Goal: Communication & Community: Answer question/provide support

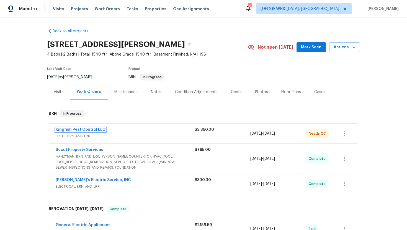
click at [75, 128] on link "Kingfish Pest Control LLC" at bounding box center [81, 130] width 50 height 4
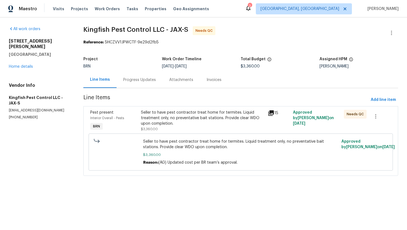
click at [132, 80] on div "Progress Updates" at bounding box center [139, 80] width 33 height 6
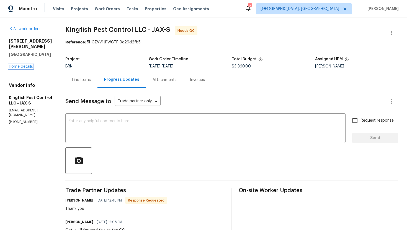
click at [29, 65] on link "Home details" at bounding box center [21, 67] width 24 height 4
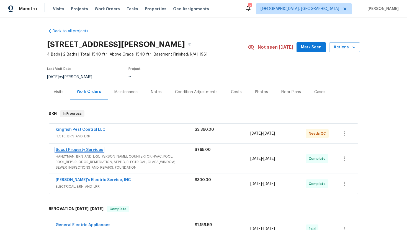
click at [82, 148] on link "Scout Property Services" at bounding box center [80, 150] width 48 height 4
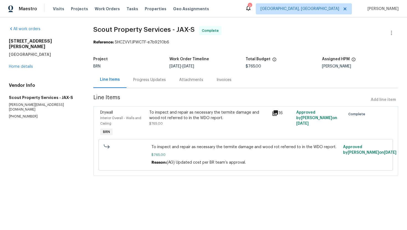
click at [128, 84] on div "Progress Updates" at bounding box center [150, 80] width 46 height 16
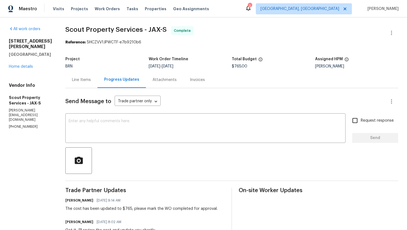
click at [79, 76] on div "Line Items" at bounding box center [81, 80] width 32 height 16
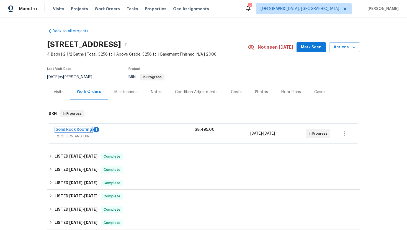
click at [79, 130] on link "Solid Rock Roofing" at bounding box center [74, 130] width 36 height 4
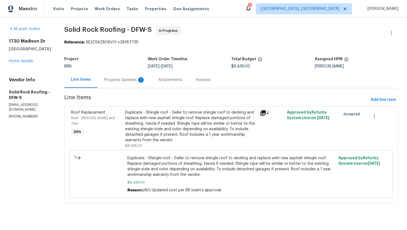
click at [136, 82] on div "Progress Updates 1" at bounding box center [124, 80] width 41 height 6
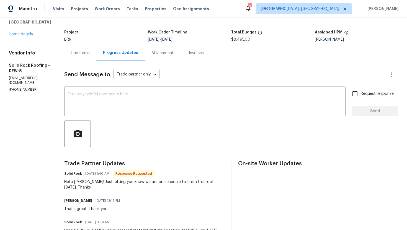
scroll to position [29, 0]
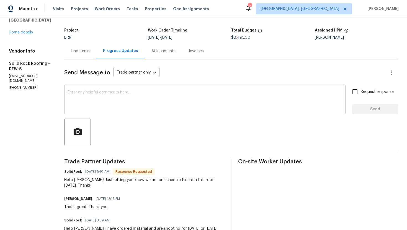
click at [151, 94] on textarea at bounding box center [205, 100] width 275 height 19
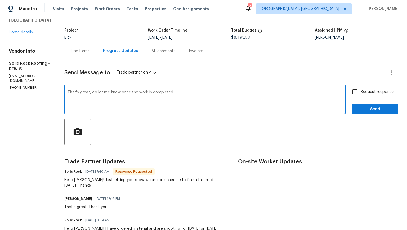
type textarea "That's great, do let me know once the work is completed."
click at [356, 94] on input "Request response" at bounding box center [355, 92] width 12 height 12
checkbox input "true"
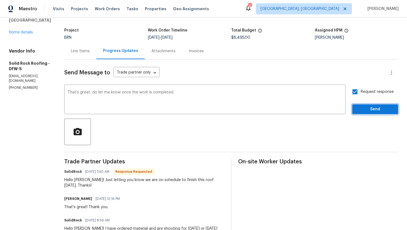
click at [367, 107] on span "Send" at bounding box center [375, 109] width 37 height 7
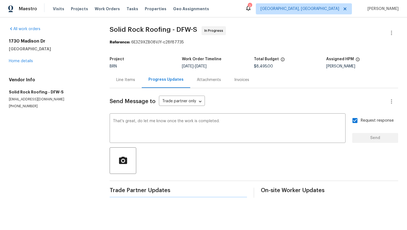
scroll to position [0, 0]
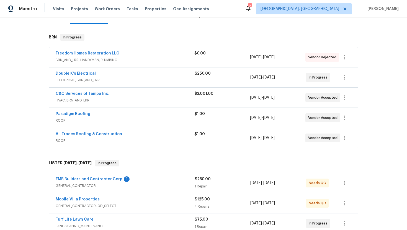
scroll to position [73, 0]
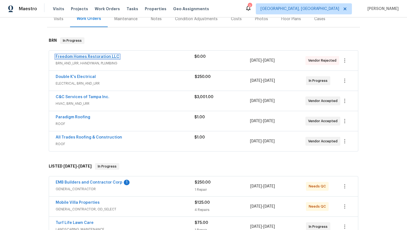
click at [97, 56] on link "Freedom Homes Restoration LLC" at bounding box center [88, 57] width 64 height 4
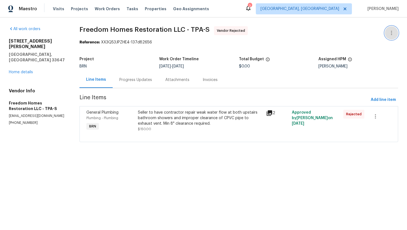
click at [394, 32] on icon "button" at bounding box center [391, 33] width 7 height 7
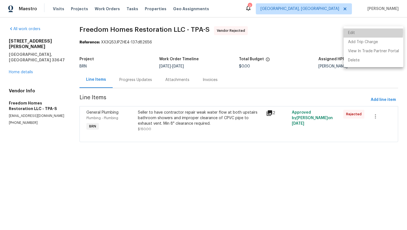
click at [353, 32] on li "Edit" at bounding box center [374, 33] width 60 height 9
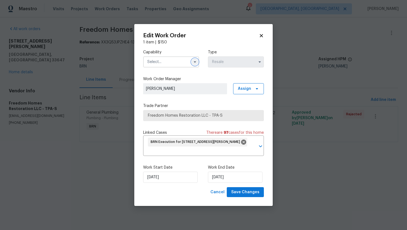
click at [195, 61] on icon "button" at bounding box center [195, 62] width 4 height 4
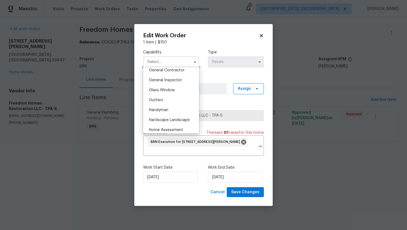
scroll to position [271, 0]
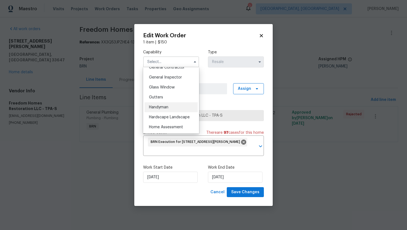
click at [178, 106] on div "Handyman" at bounding box center [171, 107] width 53 height 10
type input "Handyman"
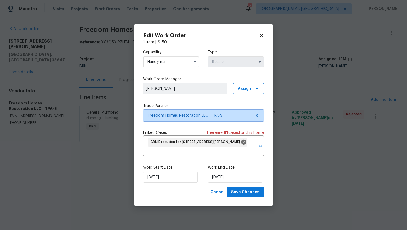
click at [259, 115] on icon at bounding box center [257, 116] width 4 height 4
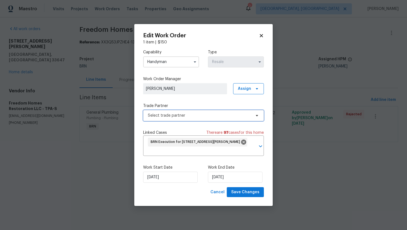
click at [254, 114] on span at bounding box center [256, 116] width 6 height 4
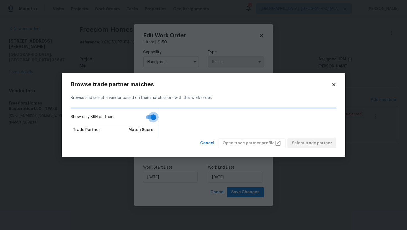
click at [146, 115] on input "Show only BRN partners" at bounding box center [154, 117] width 32 height 11
checkbox input "false"
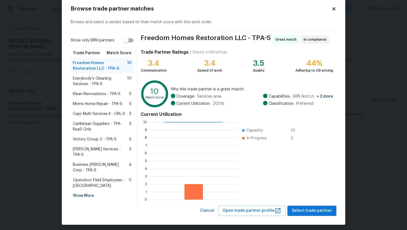
scroll to position [14, 0]
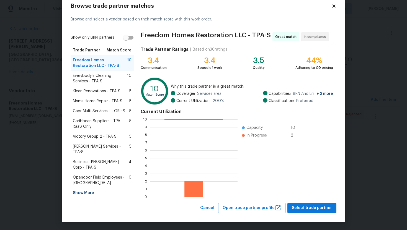
click at [88, 188] on div "Show More" at bounding box center [102, 193] width 63 height 10
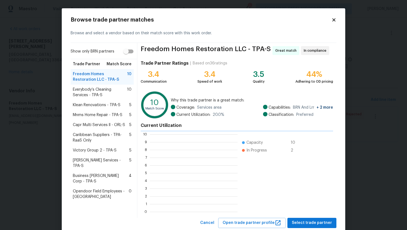
scroll to position [1, 1]
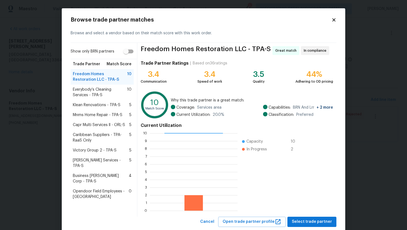
click at [94, 116] on span "Mnms Home Repair - TPA-S" at bounding box center [98, 115] width 50 height 6
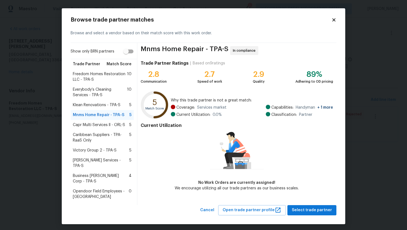
click at [95, 108] on span "Klean Renovations - TPA-S" at bounding box center [97, 105] width 48 height 6
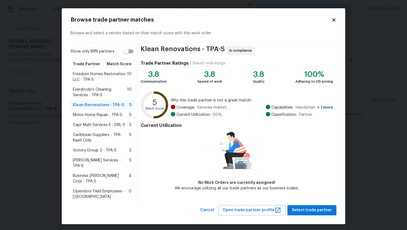
click at [103, 98] on span "Everybody’s Cleaning Services - TPA-S" at bounding box center [100, 92] width 54 height 11
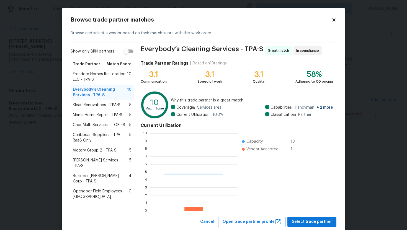
scroll to position [78, 88]
click at [99, 107] on span "Klean Renovations - TPA-S" at bounding box center [97, 105] width 48 height 6
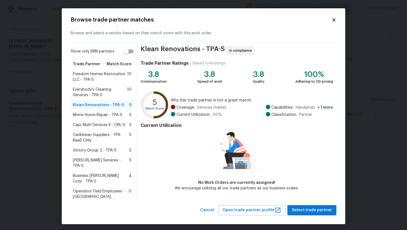
click at [107, 82] on span "Freedom Homes Restoration LLC - TPA-S" at bounding box center [100, 76] width 54 height 11
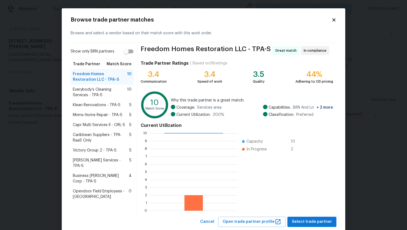
click at [99, 103] on span "Klean Renovations - TPA-S" at bounding box center [97, 105] width 48 height 6
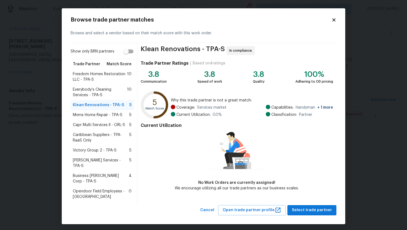
click at [92, 153] on span "Victory Group 2 - TPA-S" at bounding box center [95, 151] width 44 height 6
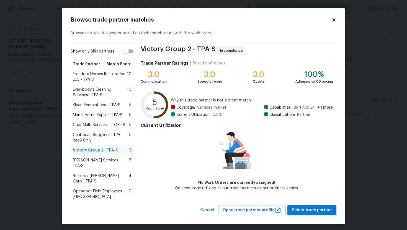
click at [89, 143] on span "Caribbean Suppliers - TPA-RaaS Only" at bounding box center [101, 137] width 56 height 11
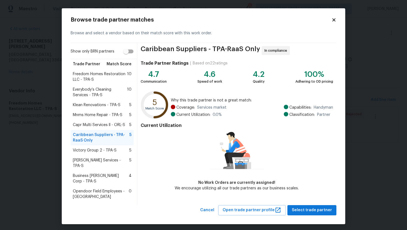
click at [95, 108] on span "Klean Renovations - TPA-S" at bounding box center [97, 105] width 48 height 6
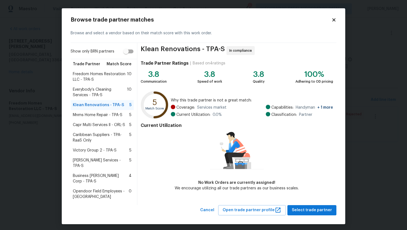
click at [84, 141] on span "Caribbean Suppliers - TPA-RaaS Only" at bounding box center [101, 137] width 56 height 11
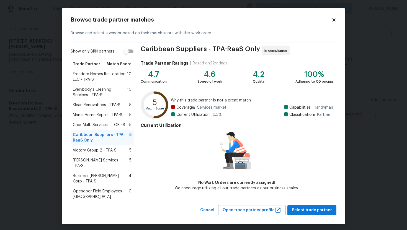
click at [93, 98] on span "Everybody’s Cleaning Services - TPA-S" at bounding box center [100, 92] width 54 height 11
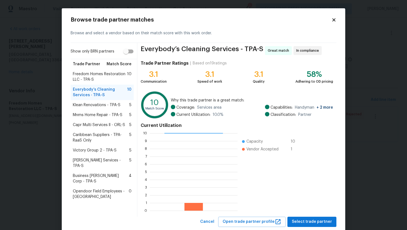
click at [92, 108] on span "Klean Renovations - TPA-S" at bounding box center [97, 105] width 48 height 6
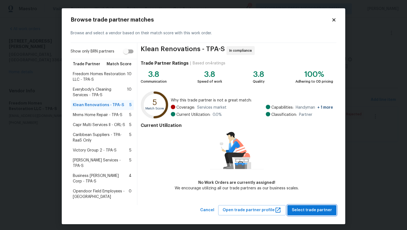
click at [306, 207] on span "Select trade partner" at bounding box center [312, 210] width 40 height 7
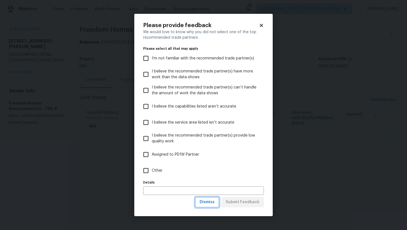
click at [217, 203] on button "Dismiss" at bounding box center [207, 202] width 24 height 10
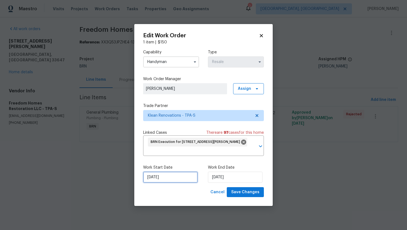
click at [152, 179] on input "9/18/2025" at bounding box center [170, 177] width 55 height 11
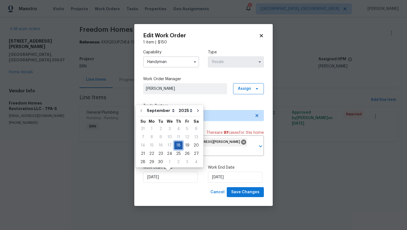
click at [176, 146] on div "18" at bounding box center [178, 146] width 9 height 8
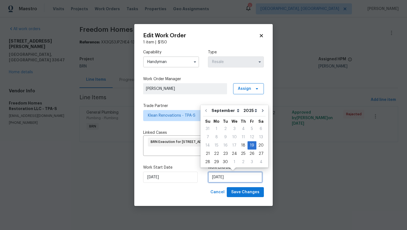
click at [215, 180] on input "9/19/2025" at bounding box center [235, 177] width 55 height 11
click at [215, 156] on div "22" at bounding box center [216, 154] width 9 height 8
type input "9/22/2025"
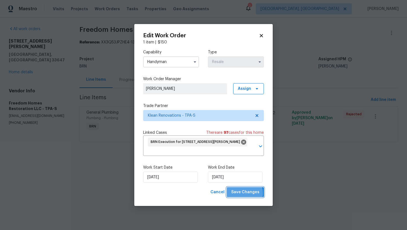
click at [240, 194] on span "Save Changes" at bounding box center [245, 192] width 28 height 7
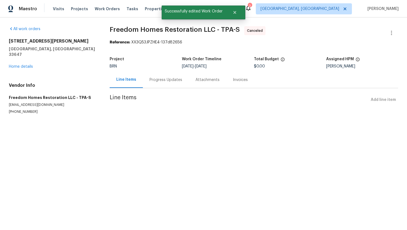
click at [162, 86] on div "Progress Updates" at bounding box center [166, 80] width 46 height 16
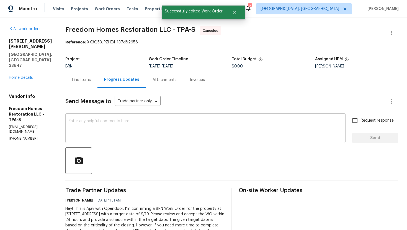
scroll to position [36, 0]
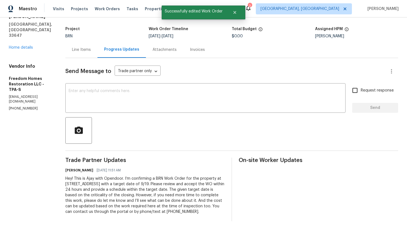
click at [140, 176] on div "Hey! This is Ajay with Opendoor. I’m confirming a BRN Work Order for the proper…" at bounding box center [144, 195] width 159 height 39
copy div "Trade Partner Updates Ajay Godson 09/17/2025 11:51 AM"
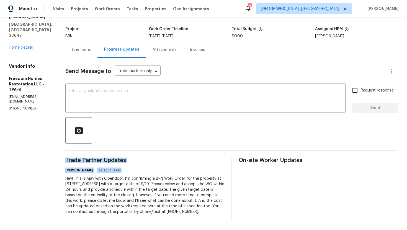
scroll to position [0, 0]
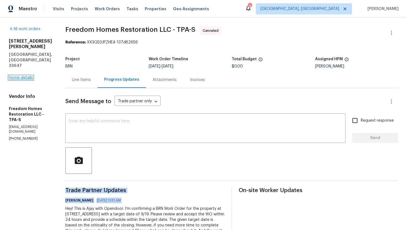
click at [31, 76] on link "Home details" at bounding box center [21, 78] width 24 height 4
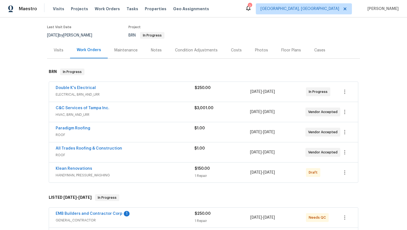
scroll to position [65, 0]
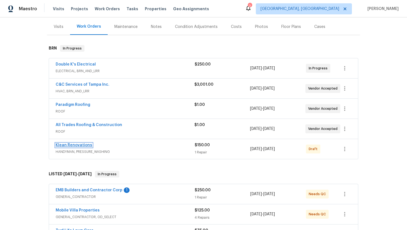
click at [84, 145] on link "Klean Renovations" at bounding box center [74, 145] width 37 height 4
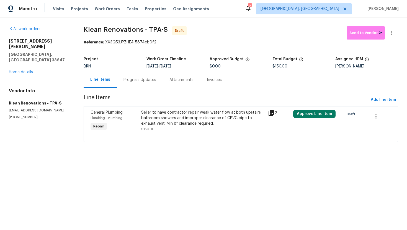
click at [138, 84] on div "Progress Updates" at bounding box center [140, 80] width 46 height 16
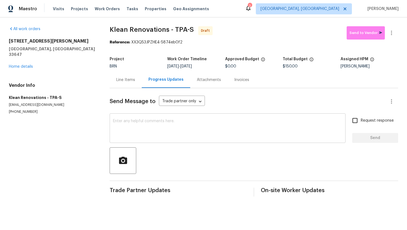
click at [152, 120] on textarea at bounding box center [227, 128] width 229 height 19
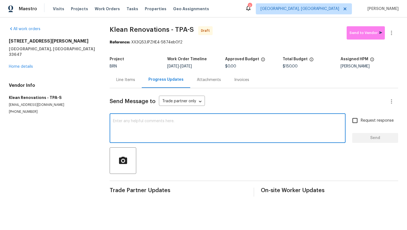
paste textarea "Hey! This is Ajay with Opendoor. I’m confirming a BRN Work Order for the proper…"
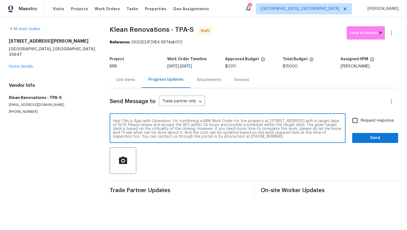
click at [158, 125] on textarea "Hey! This is Ajay with Opendoor. I’m confirming a BRN Work Order for the proper…" at bounding box center [227, 128] width 229 height 19
type textarea "Hey! This is Ajay with Opendoor. I’m confirming a BRN Work Order for the proper…"
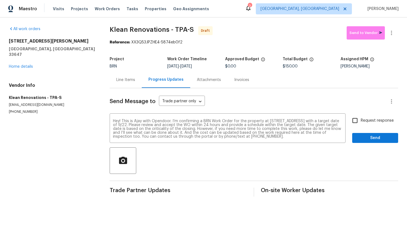
click at [362, 121] on span "Request response" at bounding box center [377, 121] width 33 height 6
click at [361, 121] on input "Request response" at bounding box center [355, 121] width 12 height 12
checkbox input "true"
click at [370, 134] on button "Send" at bounding box center [375, 138] width 46 height 10
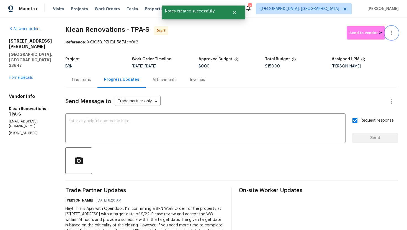
click at [396, 34] on button "button" at bounding box center [391, 32] width 13 height 13
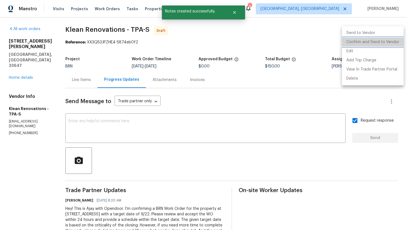
click at [392, 40] on li "Confirm and Send to Vendor" at bounding box center [373, 42] width 62 height 9
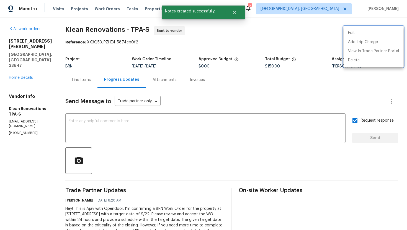
click at [277, 97] on div at bounding box center [203, 115] width 407 height 230
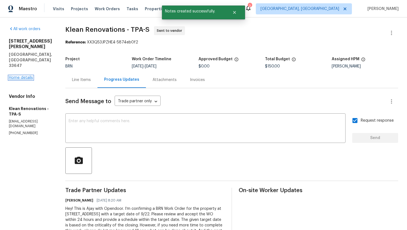
click at [28, 76] on link "Home details" at bounding box center [21, 78] width 24 height 4
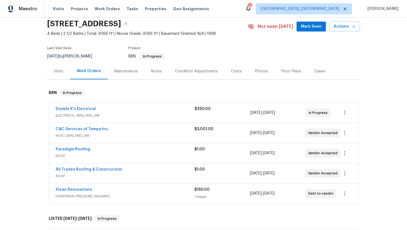
scroll to position [22, 0]
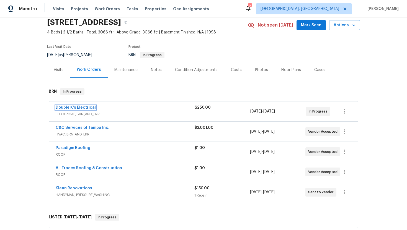
click at [89, 109] on link "Double K's Electrical" at bounding box center [76, 108] width 40 height 4
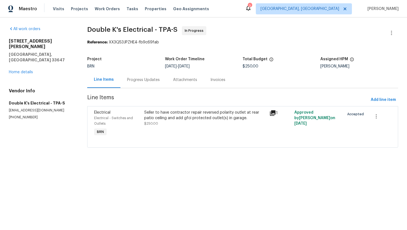
click at [145, 80] on div "Progress Updates" at bounding box center [143, 80] width 33 height 6
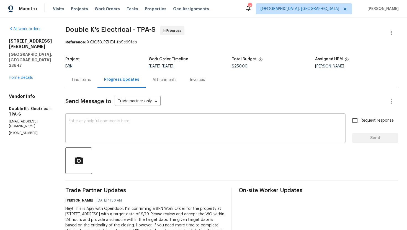
click at [221, 122] on textarea at bounding box center [206, 128] width 274 height 19
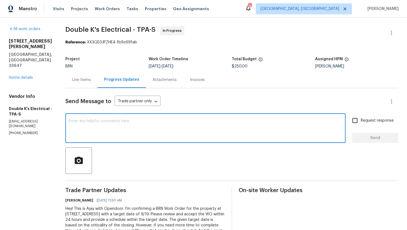
paste textarea "Thank you for accepting the WO! Could you please provide me with the scheduled …"
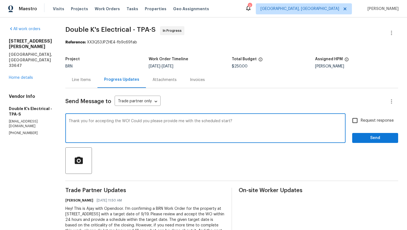
type textarea "Thank you for accepting the WO! Could you please provide me with the scheduled …"
click at [357, 123] on input "Request response" at bounding box center [355, 121] width 12 height 12
checkbox input "true"
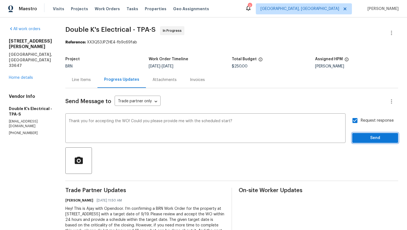
click at [368, 139] on span "Send" at bounding box center [375, 138] width 37 height 7
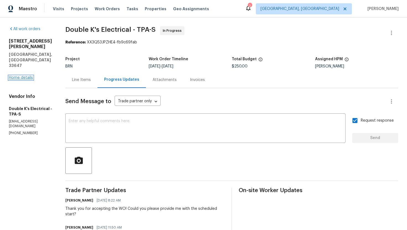
click at [25, 76] on link "Home details" at bounding box center [21, 78] width 24 height 4
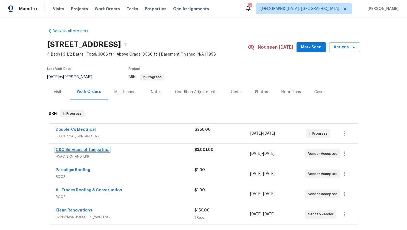
click at [84, 150] on link "C&C Services of Tampa Inc." at bounding box center [83, 150] width 54 height 4
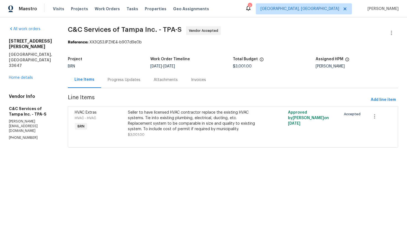
click at [134, 84] on div "Progress Updates" at bounding box center [124, 80] width 46 height 16
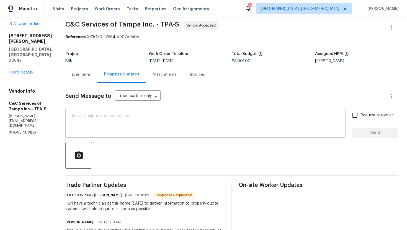
scroll to position [7, 0]
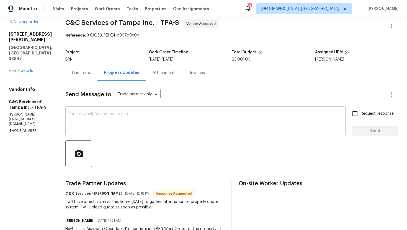
click at [164, 112] on div "x ​" at bounding box center [205, 122] width 280 height 28
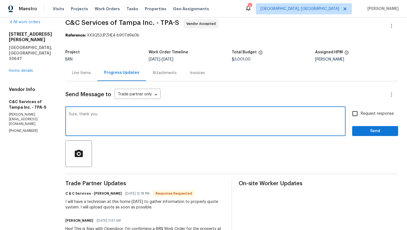
type textarea "Sure, thank you."
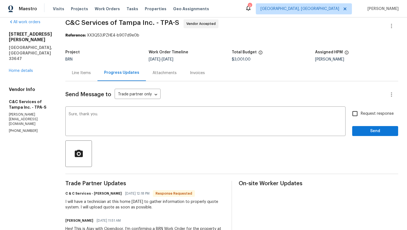
click at [368, 112] on span "Request response" at bounding box center [377, 114] width 33 height 6
click at [361, 112] on input "Request response" at bounding box center [355, 114] width 12 height 12
checkbox input "true"
click at [369, 130] on span "Send" at bounding box center [375, 131] width 37 height 7
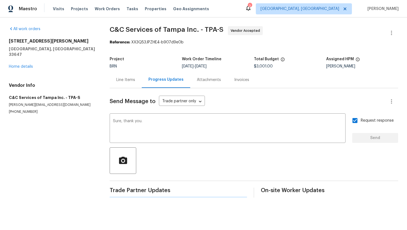
scroll to position [0, 0]
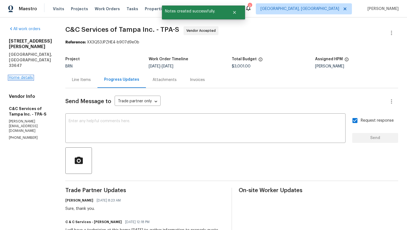
click at [27, 76] on link "Home details" at bounding box center [21, 78] width 24 height 4
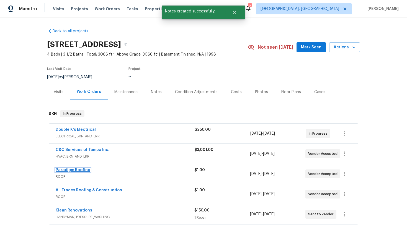
click at [73, 169] on link "Paradigm Roofing" at bounding box center [73, 170] width 35 height 4
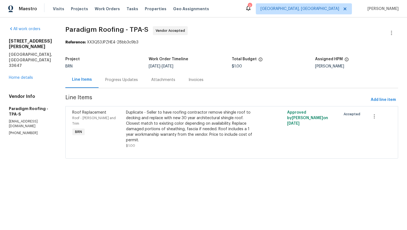
click at [134, 82] on div "Progress Updates" at bounding box center [121, 80] width 33 height 6
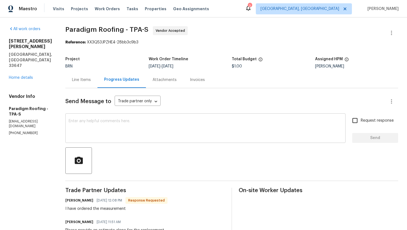
click at [153, 129] on textarea at bounding box center [206, 128] width 274 height 19
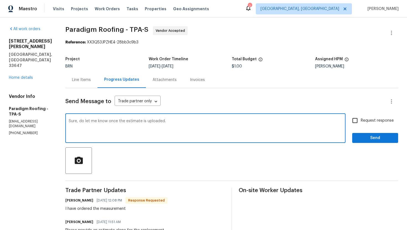
type textarea "Sure, do let me know once the estimate is uploaded."
click at [354, 121] on input "Request response" at bounding box center [355, 121] width 12 height 12
checkbox input "true"
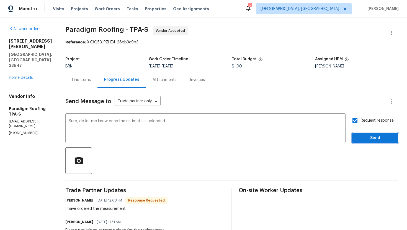
click at [370, 135] on span "Send" at bounding box center [375, 138] width 37 height 7
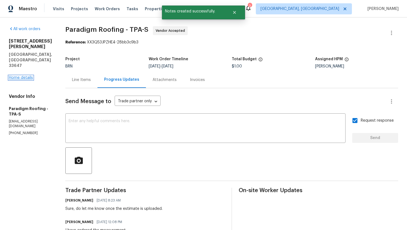
click at [31, 76] on link "Home details" at bounding box center [21, 78] width 24 height 4
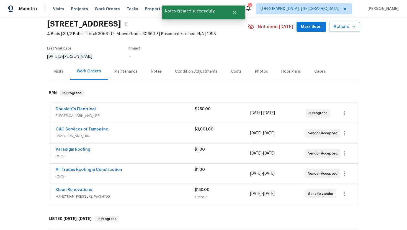
scroll to position [27, 0]
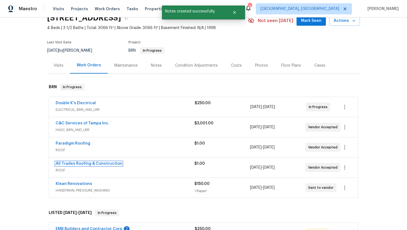
click at [87, 166] on link "All Trades Roofing & Construction" at bounding box center [89, 164] width 66 height 4
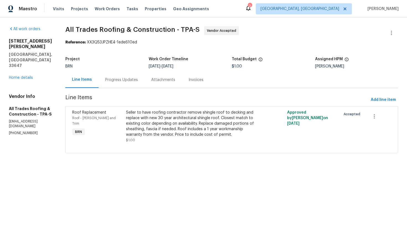
click at [133, 81] on div "Progress Updates" at bounding box center [122, 80] width 46 height 16
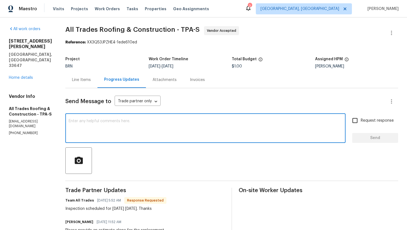
click at [122, 126] on textarea at bounding box center [206, 128] width 274 height 19
type textarea "Sure, please upload the estimate and let me know."
click at [351, 117] on input "Request response" at bounding box center [355, 121] width 12 height 12
checkbox input "true"
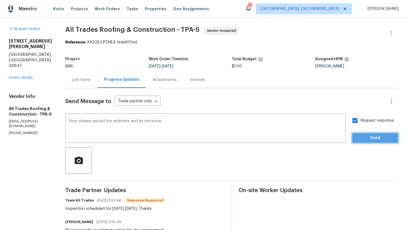
click at [367, 134] on button "Send" at bounding box center [375, 138] width 46 height 10
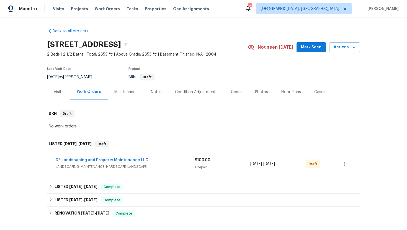
scroll to position [75, 0]
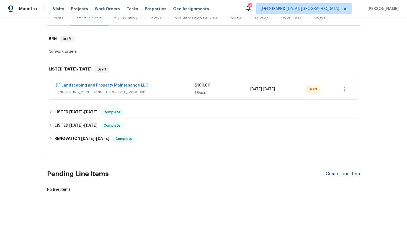
click at [328, 176] on div "Create Line Item" at bounding box center [343, 174] width 34 height 5
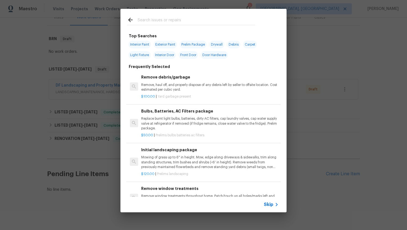
click at [268, 203] on span "Skip" at bounding box center [268, 205] width 9 height 6
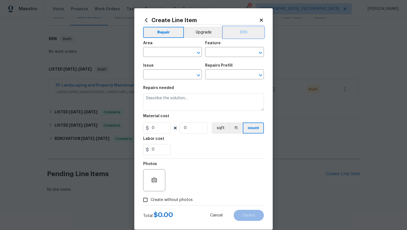
click at [245, 30] on button "BRN" at bounding box center [243, 32] width 41 height 11
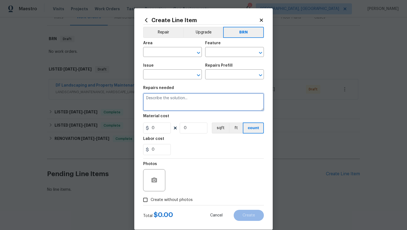
click at [210, 99] on textarea at bounding box center [203, 102] width 121 height 18
paste textarea "Seller to pull back carpet and pad in the entire primary bedroom have foundatio…"
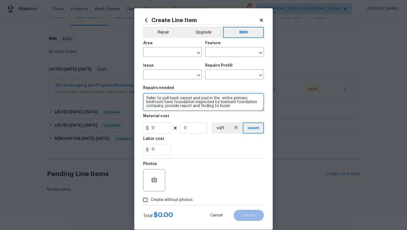
click at [146, 98] on textarea "Seller to pull back carpet and pad in the entire primary bedroom have foundatio…" at bounding box center [203, 102] width 121 height 18
type textarea "Resale - Seller to pull back carpet and pad in the entire primary bedroom have …"
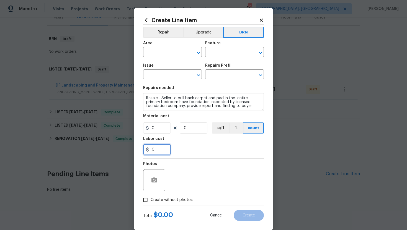
click at [153, 151] on input "0" at bounding box center [157, 149] width 28 height 11
type input "250"
click at [197, 150] on div "250" at bounding box center [203, 149] width 121 height 11
click at [157, 178] on icon "button" at bounding box center [154, 180] width 7 height 7
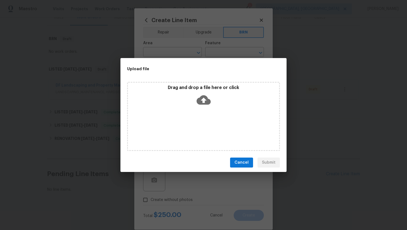
click at [203, 98] on icon at bounding box center [204, 100] width 14 height 14
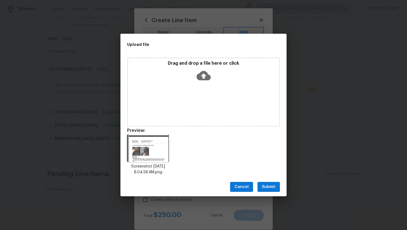
click at [275, 184] on span "Submit" at bounding box center [269, 187] width 14 height 7
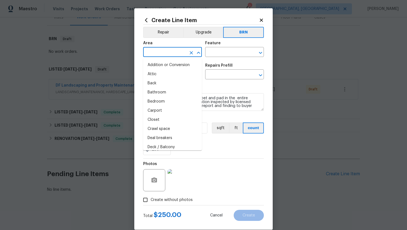
click at [153, 53] on input "text" at bounding box center [164, 52] width 43 height 9
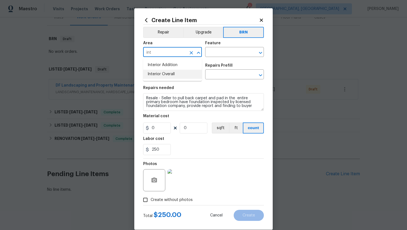
click at [162, 76] on li "Interior Overall" at bounding box center [172, 74] width 59 height 9
type input "Interior Overall"
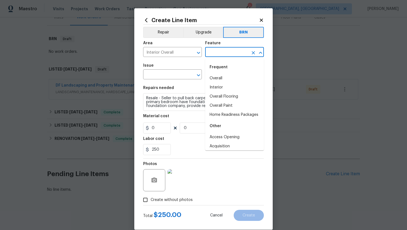
click at [218, 53] on input "text" at bounding box center [226, 52] width 43 height 9
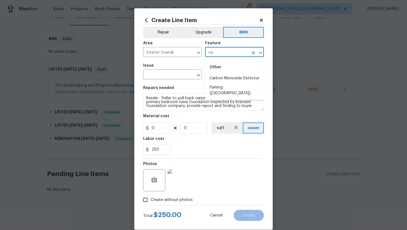
type input "c"
click at [220, 76] on li "Foundation" at bounding box center [234, 78] width 59 height 9
type input "Foundation"
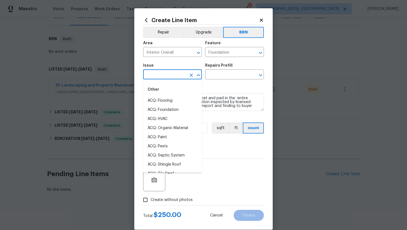
click at [159, 78] on input "text" at bounding box center [164, 75] width 43 height 9
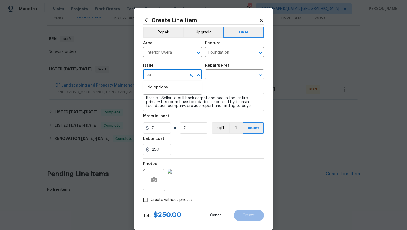
type input "c"
click at [160, 109] on li "Foundation" at bounding box center [172, 109] width 59 height 9
type input "Foundation"
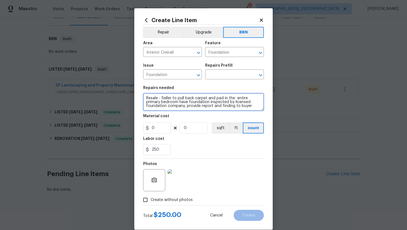
drag, startPoint x: 145, startPoint y: 99, endPoint x: 189, endPoint y: 119, distance: 48.3
click at [189, 119] on section "Repairs needed Resale - Seller to pull back carpet and pad in the entire primar…" at bounding box center [203, 121] width 121 height 76
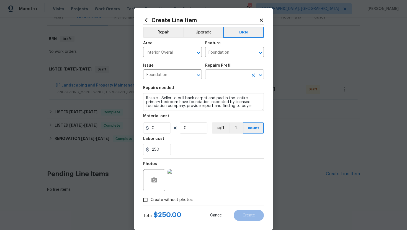
click at [213, 76] on input "text" at bounding box center [226, 75] width 43 height 9
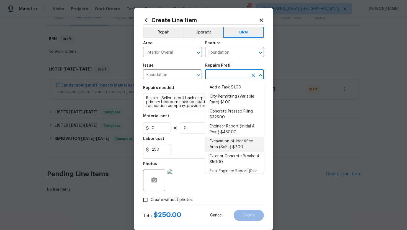
click at [218, 151] on li "Excavation of Identified Area (SqFt.) $7.00" at bounding box center [234, 144] width 59 height 15
type input "Excavation of Identified Area (SqFt.) $7.00"
type textarea "Properly prep the area where excavation work is identified for foundation repai…"
type input "7"
type input "1"
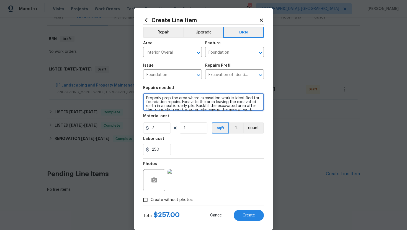
scroll to position [8, 0]
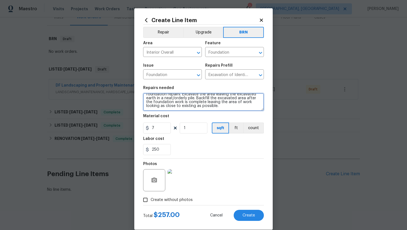
drag, startPoint x: 146, startPoint y: 99, endPoint x: 189, endPoint y: 126, distance: 51.2
click at [189, 126] on section "Repairs needed Properly prep the area where excavation work is identified for f…" at bounding box center [203, 121] width 121 height 76
paste textarea "Resale - Seller to pull back carpet and pad in the entire primary bedroom have …"
type textarea "Resale - Seller to pull back carpet and pad in the entire primary bedroom have …"
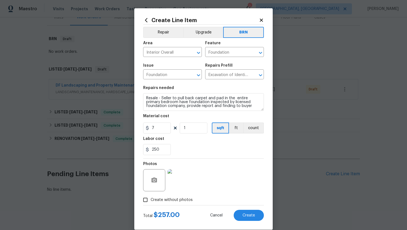
click at [241, 161] on div "Photos" at bounding box center [203, 177] width 121 height 36
click at [165, 129] on input "7" at bounding box center [157, 128] width 28 height 11
type input "0"
click at [232, 130] on button "ft" at bounding box center [236, 128] width 14 height 11
click at [248, 130] on button "count" at bounding box center [254, 128] width 20 height 11
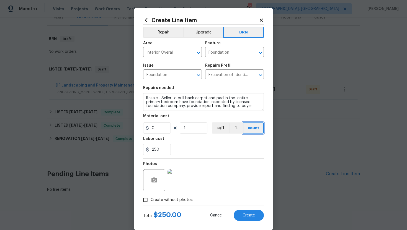
scroll to position [8, 0]
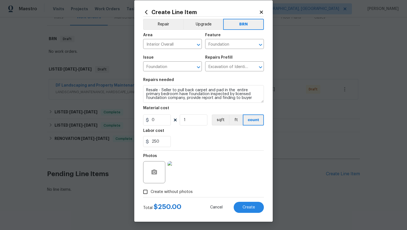
click at [228, 146] on div "250" at bounding box center [203, 141] width 121 height 11
click at [247, 206] on span "Create" at bounding box center [249, 208] width 12 height 4
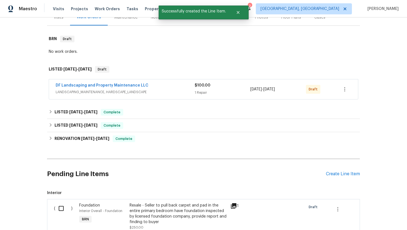
scroll to position [149, 0]
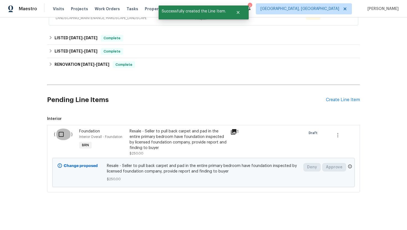
click at [63, 133] on input "checkbox" at bounding box center [63, 135] width 16 height 12
checkbox input "true"
click at [389, 216] on span "Create Work Order" at bounding box center [375, 216] width 37 height 7
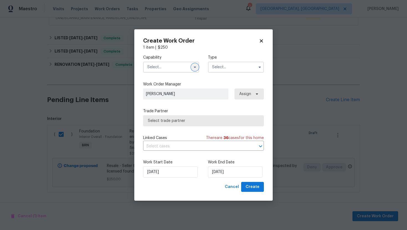
click at [194, 65] on icon "button" at bounding box center [195, 67] width 4 height 4
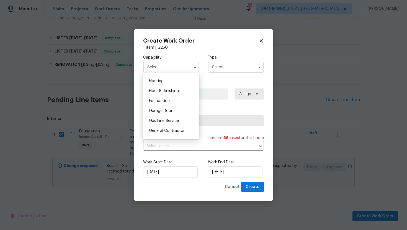
scroll to position [212, 0]
click at [178, 103] on div "Foundation" at bounding box center [171, 102] width 53 height 10
type input "Foundation"
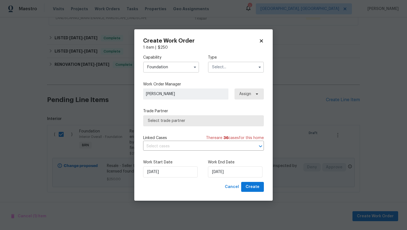
click at [230, 66] on input "text" at bounding box center [236, 67] width 56 height 11
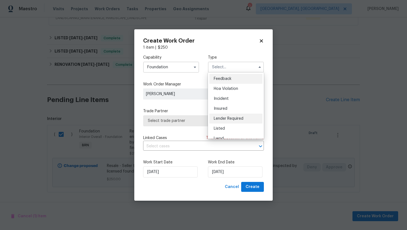
scroll to position [66, 0]
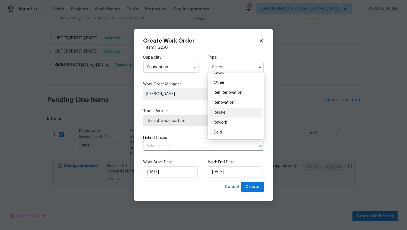
click at [235, 112] on div "Resale" at bounding box center [235, 113] width 53 height 10
type input "Resale"
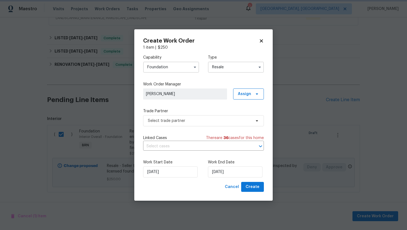
scroll to position [0, 0]
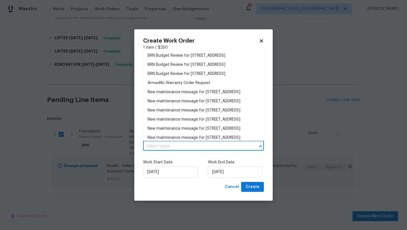
click at [205, 143] on input "text" at bounding box center [195, 146] width 105 height 9
click at [209, 54] on li "BRN Budget Review for 12446 W Bajada Rd, Peoria, AZ 85383" at bounding box center [203, 55] width 121 height 9
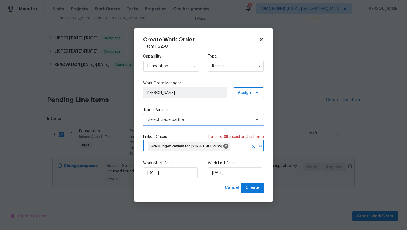
click at [192, 117] on span "Select trade partner" at bounding box center [199, 120] width 103 height 6
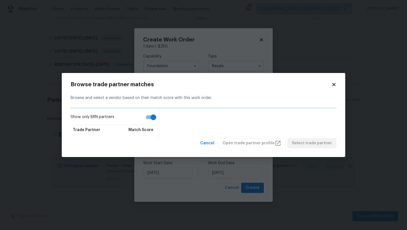
click at [149, 115] on input "Show only BRN partners" at bounding box center [154, 117] width 32 height 11
checkbox input "false"
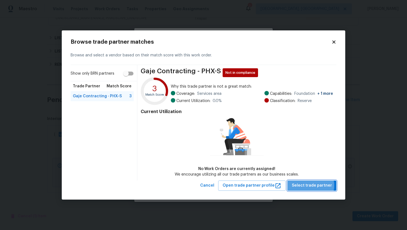
click at [308, 186] on span "Select trade partner" at bounding box center [312, 185] width 40 height 7
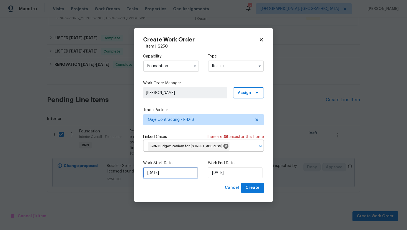
click at [156, 179] on input "9/18/2025" at bounding box center [170, 172] width 55 height 11
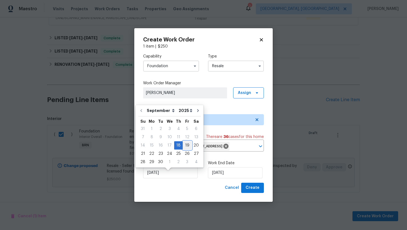
click at [183, 146] on div "19" at bounding box center [187, 146] width 9 height 8
type input "9/19/2025"
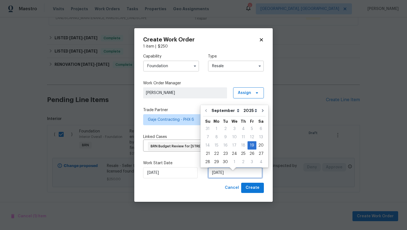
click at [217, 179] on input "9/19/2025" at bounding box center [235, 172] width 55 height 11
click at [215, 156] on div "22" at bounding box center [216, 154] width 9 height 8
type input "9/22/2025"
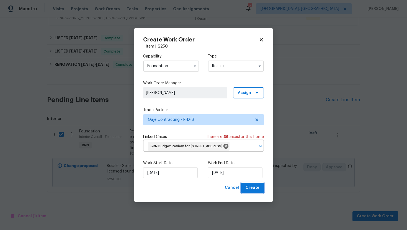
click at [251, 190] on span "Create" at bounding box center [253, 188] width 14 height 7
checkbox input "false"
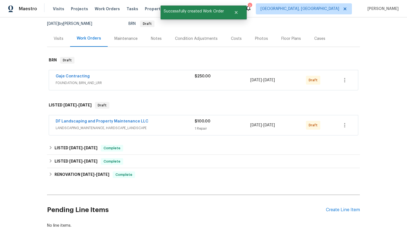
scroll to position [27, 0]
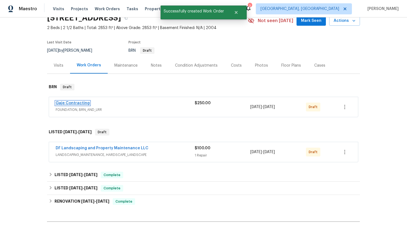
click at [82, 104] on link "Gaje Contracting" at bounding box center [73, 103] width 34 height 4
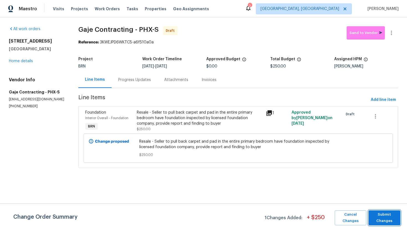
click at [395, 219] on span "Submit Changes" at bounding box center [384, 218] width 26 height 13
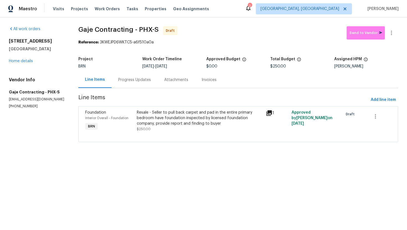
click at [132, 85] on div "Progress Updates" at bounding box center [135, 80] width 46 height 16
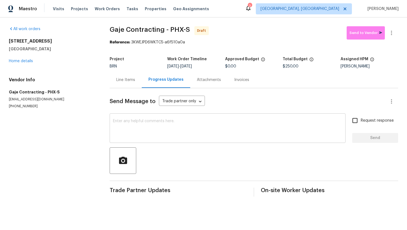
click at [199, 128] on textarea at bounding box center [227, 128] width 229 height 19
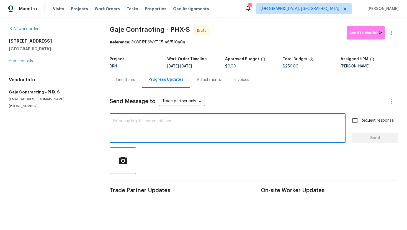
paste textarea "Hey! This is Ajay with Opendoor. I’m confirming a BRN Work Order for the proper…"
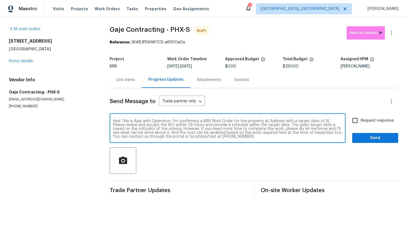
click at [274, 122] on textarea "Hey! This is Ajay with Opendoor. I’m confirming a BRN Work Order for the proper…" at bounding box center [227, 128] width 229 height 19
paste textarea "12446 W Bajada Rd, Peoria, AZ 85383"
click at [154, 125] on textarea "Hey! This is Ajay with Opendoor. I’m confirming a BRN Work Order for the proper…" at bounding box center [227, 128] width 229 height 19
type textarea "Hey! This is Ajay with Opendoor. I’m confirming a BRN Work Order for the proper…"
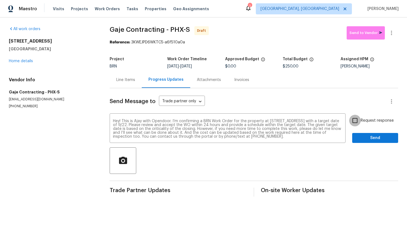
click at [359, 125] on input "Request response" at bounding box center [355, 121] width 12 height 12
checkbox input "true"
click at [365, 135] on span "Send" at bounding box center [375, 138] width 37 height 7
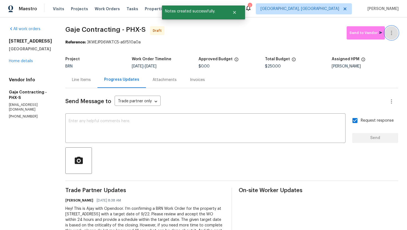
click at [394, 34] on icon "button" at bounding box center [391, 33] width 7 height 7
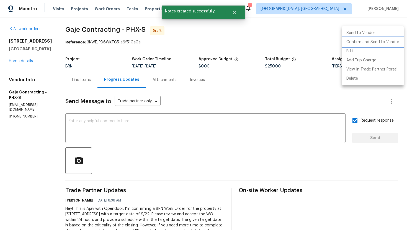
click at [391, 40] on li "Confirm and Send to Vendor" at bounding box center [373, 42] width 62 height 9
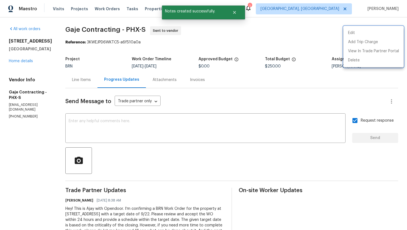
click at [277, 97] on div at bounding box center [203, 115] width 407 height 230
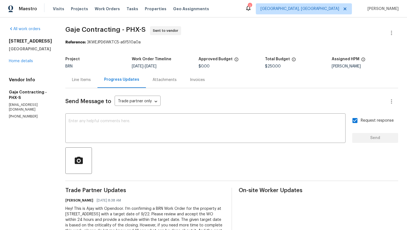
click at [78, 84] on div "Line Items" at bounding box center [81, 80] width 32 height 16
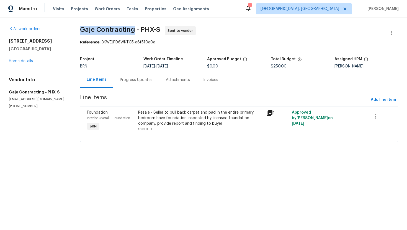
drag, startPoint x: 77, startPoint y: 30, endPoint x: 135, endPoint y: 32, distance: 57.6
click at [135, 32] on div "All work orders 12446 W Bajada Rd Peoria, AZ 85383 Home details Vendor Info Gaj…" at bounding box center [203, 87] width 407 height 140
copy span "Gaje Contracting"
click at [251, 36] on span "Gaje Contracting - PHX-S Sent to vendor" at bounding box center [232, 32] width 305 height 13
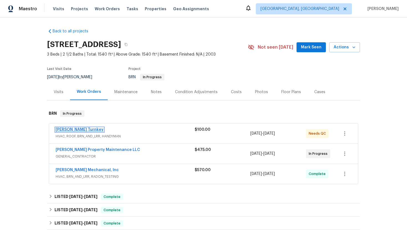
click at [59, 129] on link "Davis Turnkey" at bounding box center [80, 130] width 48 height 4
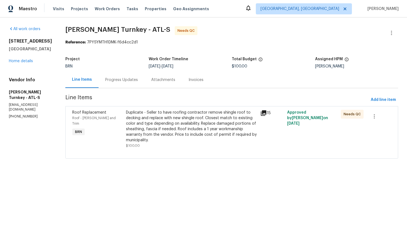
click at [123, 82] on div "Progress Updates" at bounding box center [121, 80] width 33 height 6
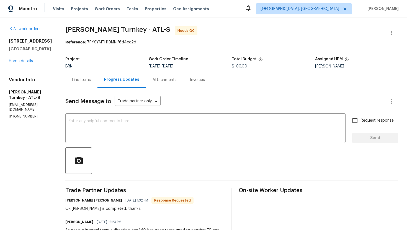
click at [72, 78] on div "Line Items" at bounding box center [81, 80] width 19 height 6
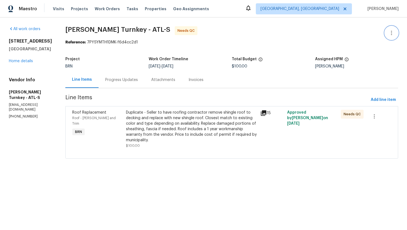
click at [391, 35] on icon "button" at bounding box center [391, 33] width 1 height 4
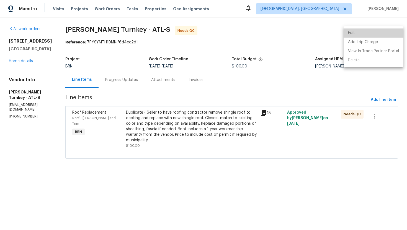
click at [383, 33] on li "Edit" at bounding box center [374, 33] width 60 height 9
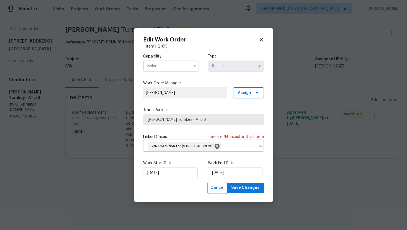
click at [218, 192] on span "Cancel" at bounding box center [217, 188] width 14 height 7
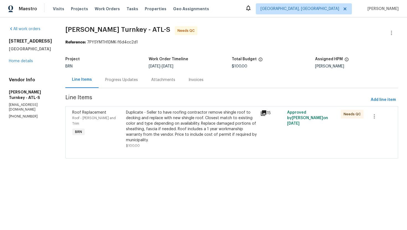
click at [204, 136] on div "Duplicate - Seller to have roofing contractor remove shingle roof to decking an…" at bounding box center [191, 126] width 131 height 33
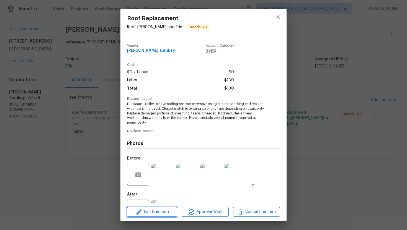
click at [166, 213] on span "Edit Line Item" at bounding box center [152, 212] width 47 height 7
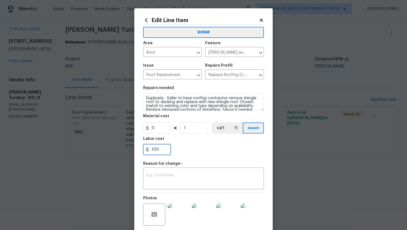
drag, startPoint x: 160, startPoint y: 151, endPoint x: 150, endPoint y: 151, distance: 9.4
click at [150, 151] on input "100" at bounding box center [157, 149] width 28 height 11
type input "75"
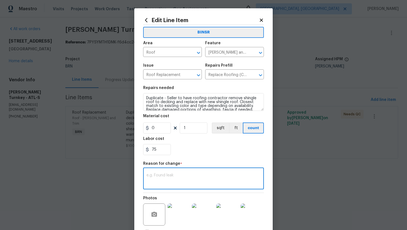
click at [164, 174] on textarea at bounding box center [203, 180] width 114 height 12
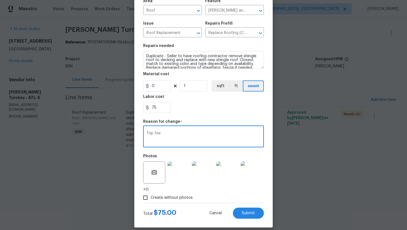
scroll to position [48, 0]
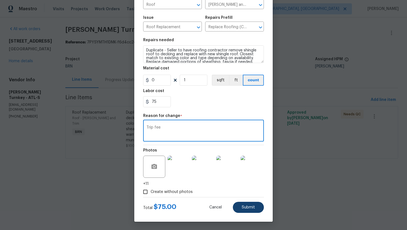
type textarea "Trip fee"
click at [246, 205] on button "Submit" at bounding box center [248, 207] width 31 height 11
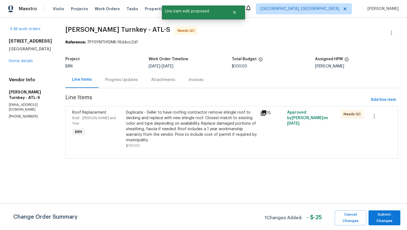
scroll to position [0, 0]
click at [382, 220] on span "Submit Changes" at bounding box center [384, 218] width 26 height 13
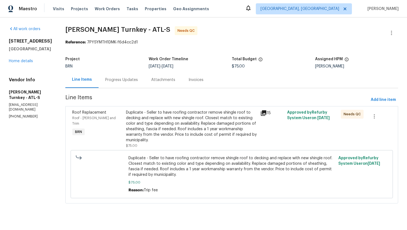
click at [182, 120] on div "Duplicate - Seller to have roofing contractor remove shingle roof to decking an…" at bounding box center [191, 126] width 131 height 33
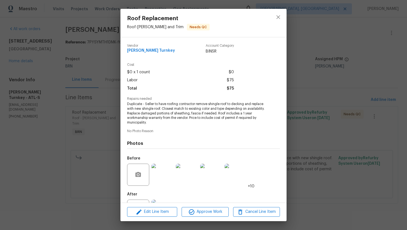
scroll to position [25, 0]
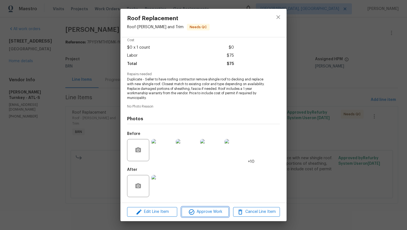
click at [198, 210] on span "Approve Work" at bounding box center [204, 212] width 43 height 7
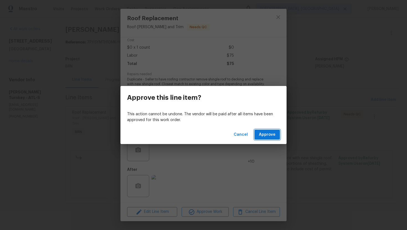
click at [264, 135] on span "Approve" at bounding box center [267, 135] width 17 height 7
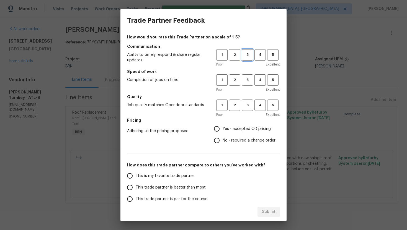
click at [246, 58] on button "3" at bounding box center [247, 54] width 11 height 11
click at [249, 78] on span "3" at bounding box center [247, 80] width 10 height 6
click at [248, 105] on span "3" at bounding box center [247, 105] width 10 height 6
click at [231, 128] on span "Yes - accepted OD pricing" at bounding box center [247, 129] width 48 height 6
click at [223, 128] on input "Yes - accepted OD pricing" at bounding box center [217, 129] width 12 height 12
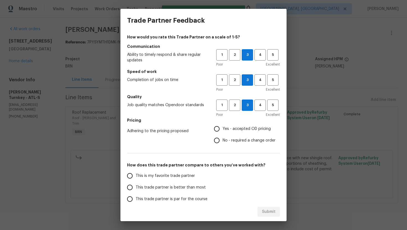
radio input "true"
click at [167, 197] on span "This trade partner is par for the course" at bounding box center [172, 200] width 72 height 6
click at [136, 197] on input "This trade partner is par for the course" at bounding box center [130, 200] width 12 height 12
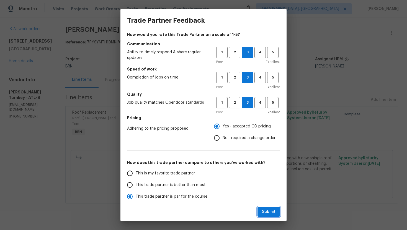
click at [275, 211] on span "Submit" at bounding box center [269, 212] width 14 height 7
radio input "true"
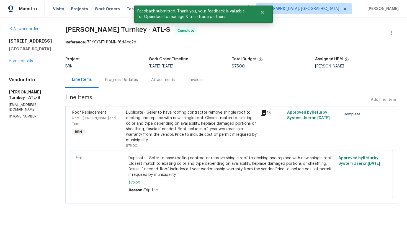
click at [120, 76] on div "Progress Updates" at bounding box center [122, 80] width 46 height 16
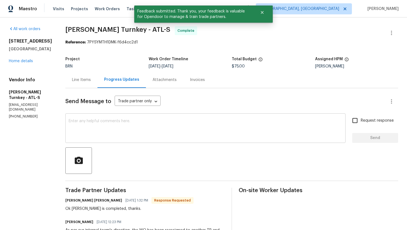
click at [123, 131] on textarea at bounding box center [206, 128] width 274 height 19
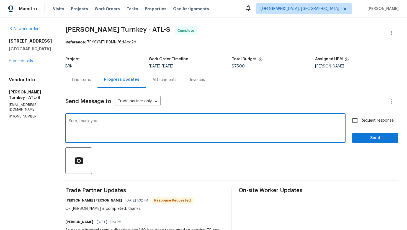
type textarea "Sure, thank you."
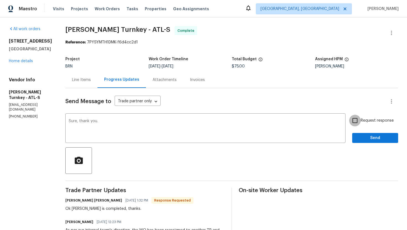
click at [355, 118] on input "Request response" at bounding box center [355, 121] width 12 height 12
checkbox input "true"
click at [365, 134] on button "Send" at bounding box center [375, 138] width 46 height 10
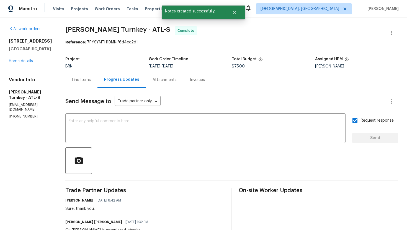
click at [72, 79] on div "Line Items" at bounding box center [81, 80] width 19 height 6
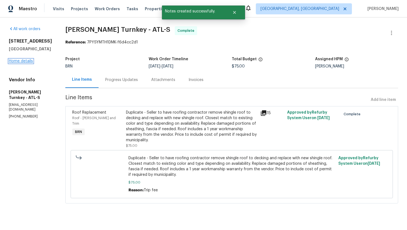
click at [25, 63] on link "Home details" at bounding box center [21, 61] width 24 height 4
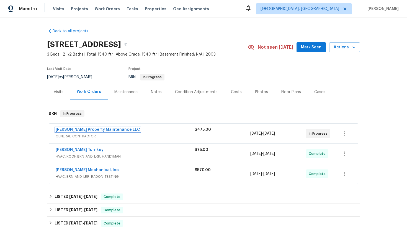
click at [84, 129] on link "Glen Property Maintenance LLC" at bounding box center [98, 130] width 84 height 4
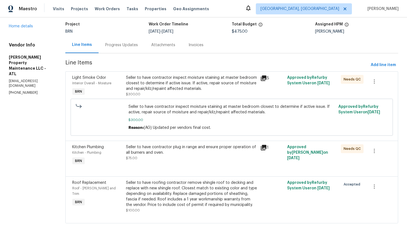
scroll to position [44, 0]
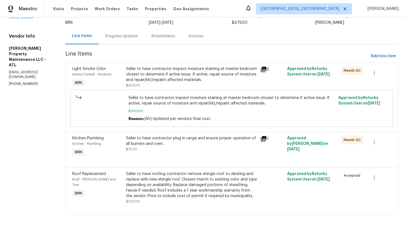
click at [153, 138] on div "Seller to have contractor plug in range and ensure proper operation of all burn…" at bounding box center [191, 141] width 131 height 11
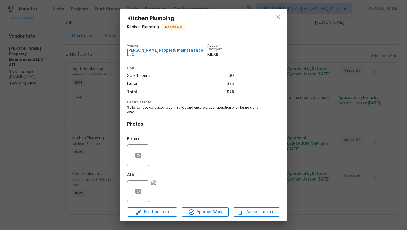
scroll to position [2, 0]
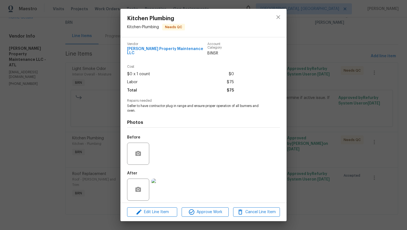
click at [160, 180] on img at bounding box center [162, 190] width 22 height 22
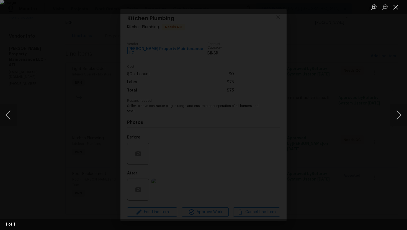
click at [398, 7] on button "Close lightbox" at bounding box center [395, 7] width 11 height 10
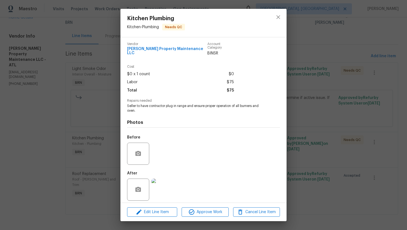
click at [321, 61] on div "Kitchen Plumbing Kitchen - Plumbing Needs QC Vendor Glen Property Maintenance L…" at bounding box center [203, 115] width 407 height 230
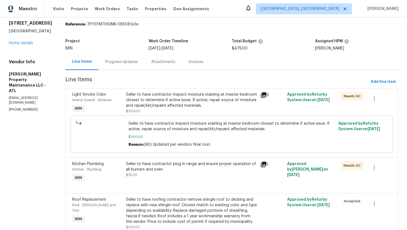
scroll to position [0, 0]
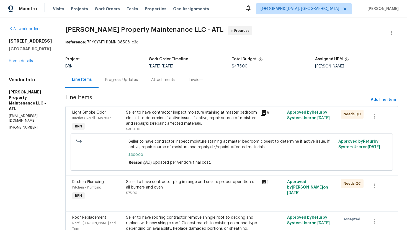
click at [120, 81] on div "Progress Updates" at bounding box center [121, 80] width 33 height 6
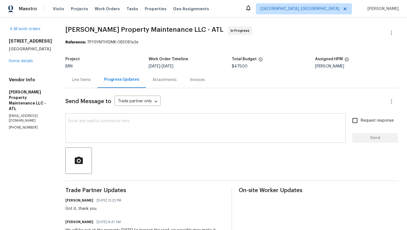
click at [137, 124] on textarea at bounding box center [206, 128] width 274 height 19
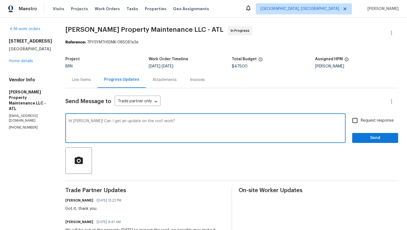
type textarea "Hi Daniel! Can I get an update on the roof work?"
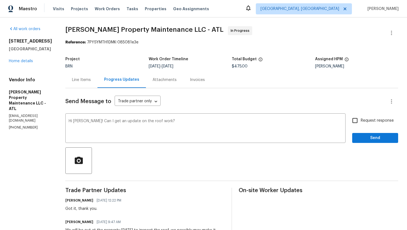
click at [373, 120] on span "Request response" at bounding box center [377, 121] width 33 height 6
click at [361, 120] on input "Request response" at bounding box center [355, 121] width 12 height 12
checkbox input "true"
click at [371, 139] on span "Send" at bounding box center [375, 138] width 37 height 7
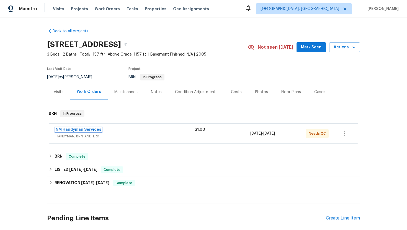
click at [81, 130] on link "NM Handyman Services" at bounding box center [79, 130] width 46 height 4
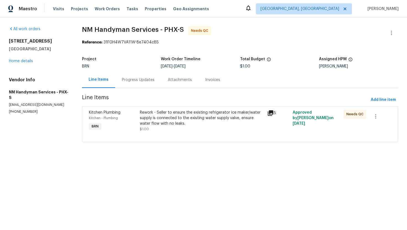
click at [130, 84] on div "Progress Updates" at bounding box center [138, 80] width 46 height 16
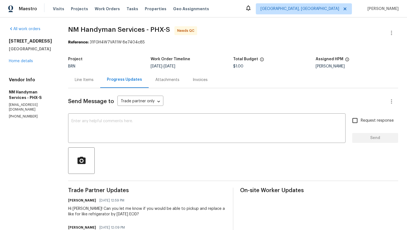
click at [81, 86] on div "Line Items" at bounding box center [84, 80] width 32 height 16
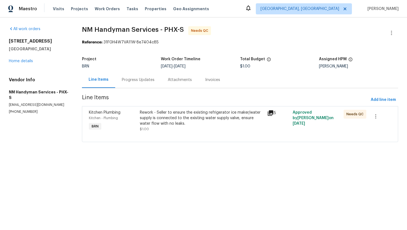
click at [134, 81] on div "Progress Updates" at bounding box center [138, 80] width 33 height 6
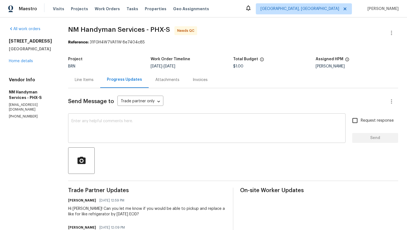
click at [140, 133] on textarea at bounding box center [206, 128] width 271 height 19
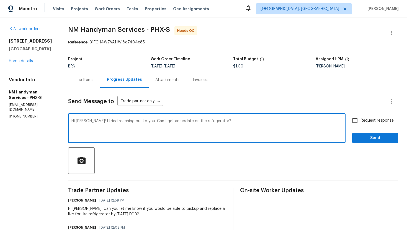
type textarea "Hi [PERSON_NAME]! I tried reaching out to you. Can I get an update on the refri…"
click at [358, 122] on input "Request response" at bounding box center [355, 121] width 12 height 12
checkbox input "true"
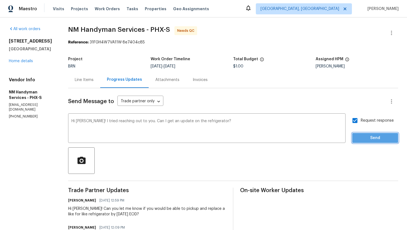
click at [372, 136] on span "Send" at bounding box center [375, 138] width 37 height 7
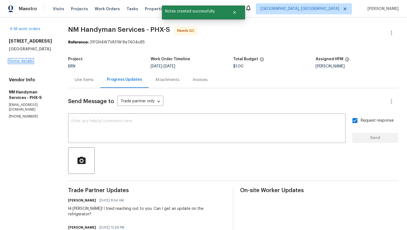
click at [25, 63] on link "Home details" at bounding box center [21, 61] width 24 height 4
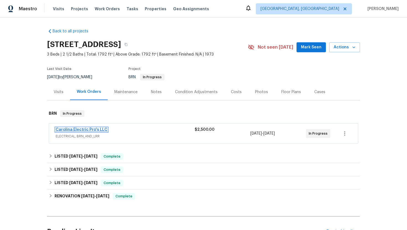
click at [87, 128] on link "Carolina Electric Pro's LLC" at bounding box center [82, 130] width 52 height 4
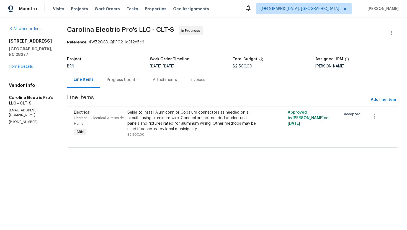
click at [139, 85] on div "Progress Updates" at bounding box center [123, 80] width 46 height 16
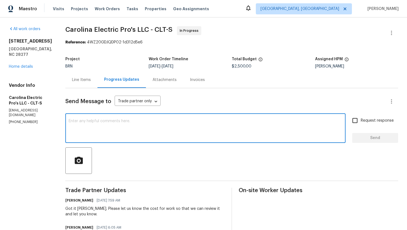
click at [154, 124] on textarea at bounding box center [206, 128] width 274 height 19
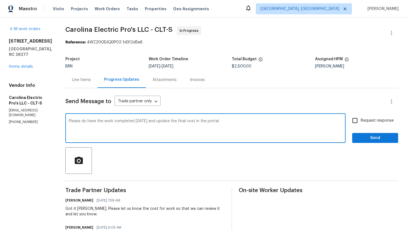
type textarea "Please do have the work completed [DATE] and update the final cost in the porta…"
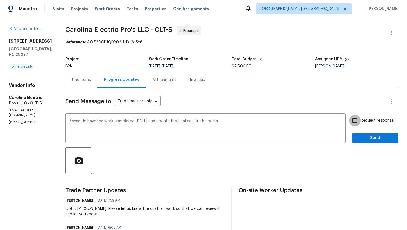
click at [360, 119] on input "Request response" at bounding box center [355, 121] width 12 height 12
checkbox input "true"
click at [365, 140] on span "Send" at bounding box center [375, 138] width 37 height 7
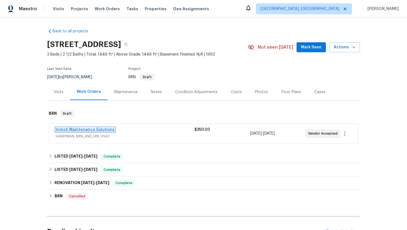
click at [100, 129] on link "Intech Maintenance Solutions" at bounding box center [85, 130] width 59 height 4
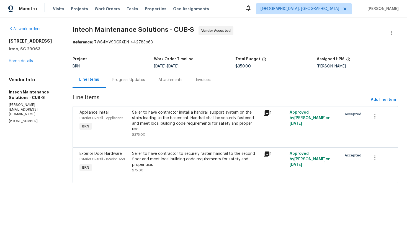
click at [126, 81] on div "Progress Updates" at bounding box center [128, 80] width 33 height 6
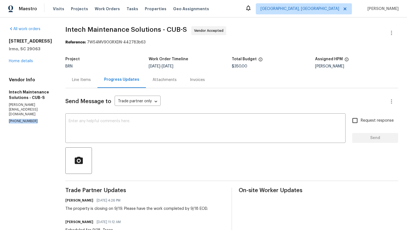
drag, startPoint x: 9, startPoint y: 129, endPoint x: 38, endPoint y: 129, distance: 29.1
click at [38, 124] on p "[PHONE_NUMBER]" at bounding box center [30, 121] width 43 height 5
copy p "[PHONE_NUMBER]"
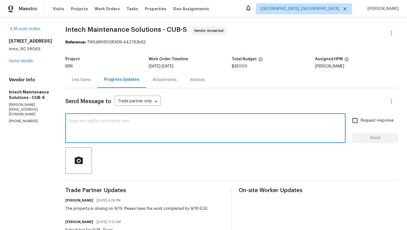
click at [114, 128] on textarea at bounding box center [206, 128] width 274 height 19
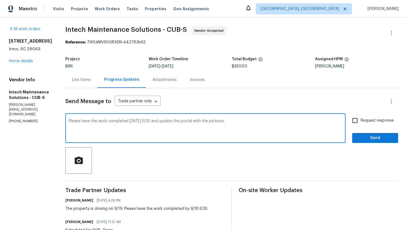
type textarea "Please have the work completed [DATE] EOD and update the portal with the pictur…"
click at [368, 124] on label "Request response" at bounding box center [371, 121] width 45 height 12
click at [361, 124] on input "Request response" at bounding box center [355, 121] width 12 height 12
checkbox input "true"
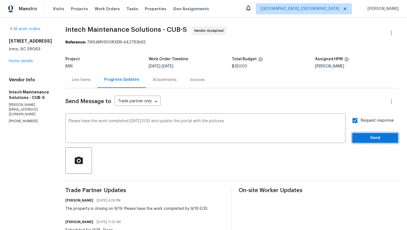
click at [370, 138] on span "Send" at bounding box center [375, 138] width 37 height 7
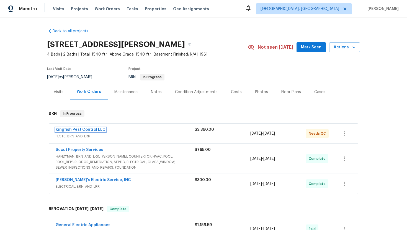
click at [91, 128] on link "Kingfish Pest Control LLC" at bounding box center [81, 130] width 50 height 4
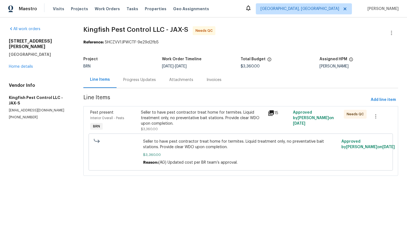
click at [143, 77] on div "Progress Updates" at bounding box center [139, 80] width 33 height 6
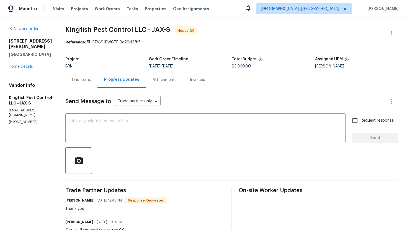
click at [81, 81] on div "Line Items" at bounding box center [81, 80] width 19 height 6
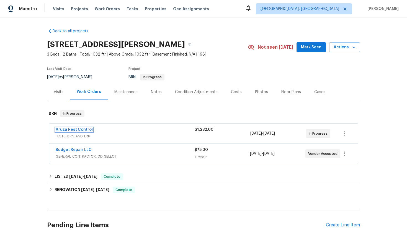
click at [84, 131] on link "Aruza Pest Control" at bounding box center [74, 130] width 37 height 4
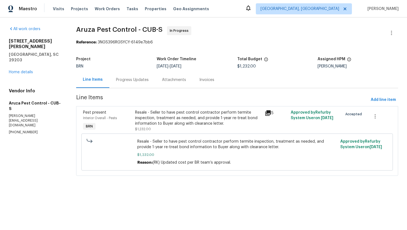
click at [144, 79] on div "Progress Updates" at bounding box center [132, 80] width 33 height 6
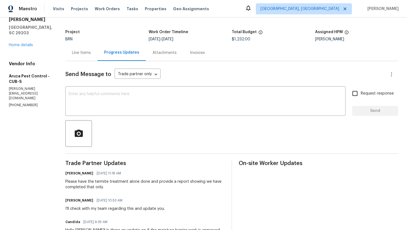
scroll to position [27, 0]
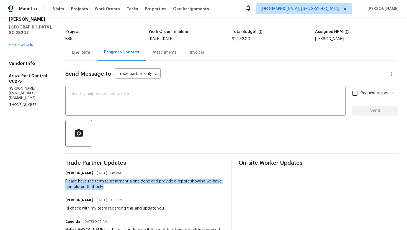
drag, startPoint x: 66, startPoint y: 181, endPoint x: 112, endPoint y: 187, distance: 46.3
copy div "Please have the termite treatment alone done and provide a report showing we ha…"
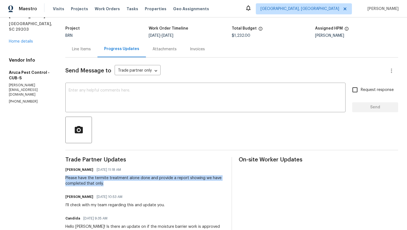
scroll to position [0, 0]
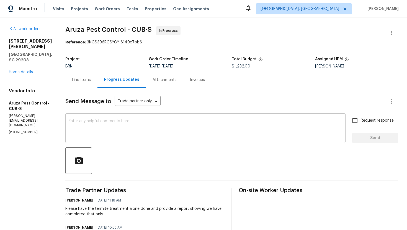
click at [118, 128] on textarea at bounding box center [206, 128] width 274 height 19
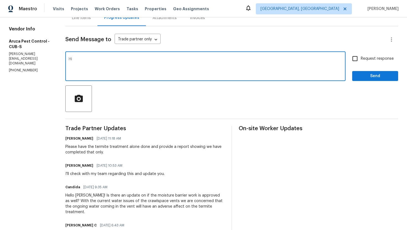
scroll to position [63, 0]
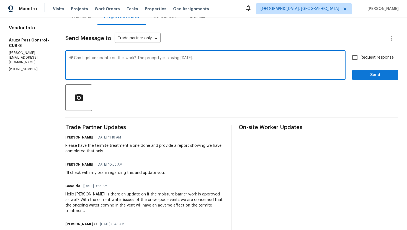
click at [153, 58] on textarea "Hi! Can I get an update on this work? The proeprty is closing [DATE]." at bounding box center [206, 65] width 274 height 19
type textarea "Hi! Can I get an update on this work? The property is closing [DATE]."
click at [365, 55] on span "Request response" at bounding box center [377, 58] width 33 height 6
click at [361, 55] on input "Request response" at bounding box center [355, 58] width 12 height 12
checkbox input "true"
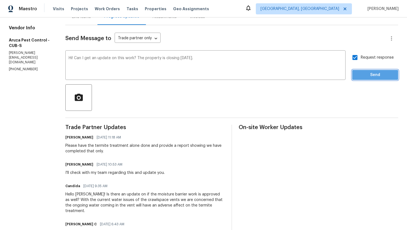
click at [365, 76] on span "Send" at bounding box center [375, 75] width 37 height 7
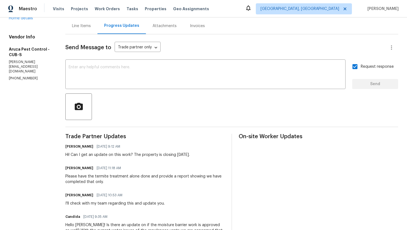
scroll to position [0, 0]
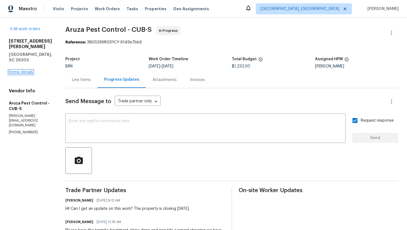
click at [27, 70] on link "Home details" at bounding box center [21, 72] width 24 height 4
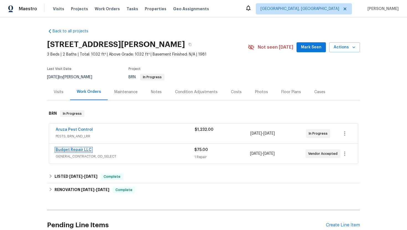
click at [73, 151] on link "Budget Repair LLC" at bounding box center [74, 150] width 36 height 4
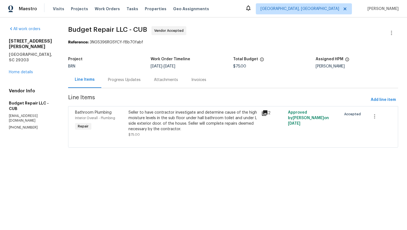
click at [138, 82] on div "Progress Updates" at bounding box center [124, 80] width 33 height 6
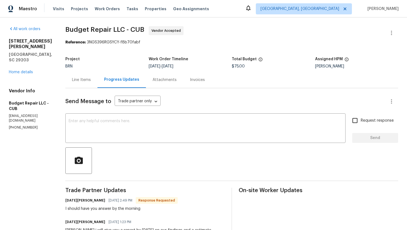
click at [78, 85] on div "Line Items" at bounding box center [81, 80] width 32 height 16
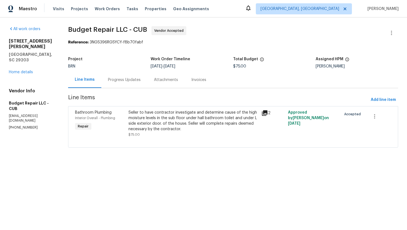
click at [120, 86] on div "Progress Updates" at bounding box center [124, 80] width 46 height 16
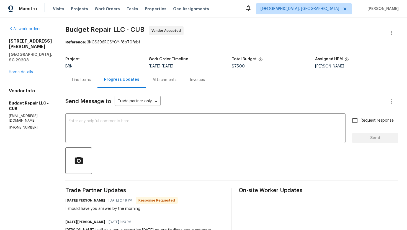
click at [84, 81] on div "Line Items" at bounding box center [81, 80] width 19 height 6
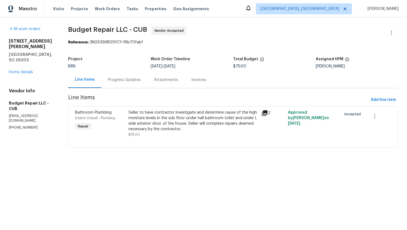
click at [120, 84] on div "Progress Updates" at bounding box center [124, 80] width 46 height 16
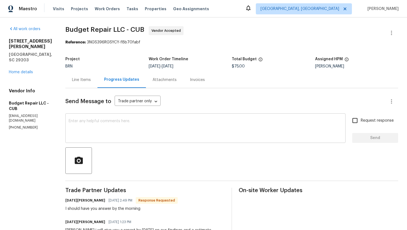
click at [115, 127] on textarea at bounding box center [206, 128] width 274 height 19
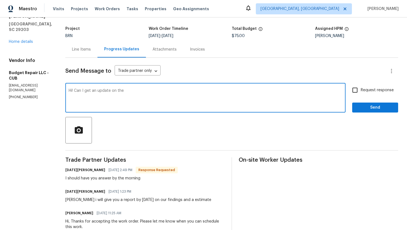
scroll to position [31, 0]
type textarea "Hi! Can I get an update on the report?"
click at [381, 91] on span "Request response" at bounding box center [377, 90] width 33 height 6
click at [361, 91] on input "Request response" at bounding box center [355, 90] width 12 height 12
checkbox input "true"
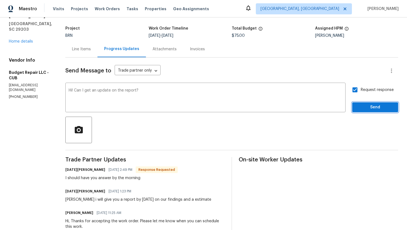
click at [378, 104] on span "Send" at bounding box center [375, 107] width 37 height 7
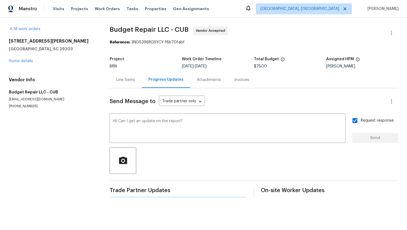
scroll to position [0, 0]
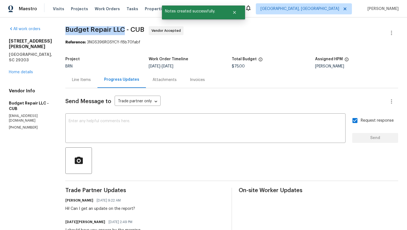
drag, startPoint x: 63, startPoint y: 29, endPoint x: 122, endPoint y: 30, distance: 59.0
click at [122, 30] on div "All work orders [STREET_ADDRESS][PERSON_NAME] Home details Vendor Info Budget R…" at bounding box center [203, 179] width 407 height 324
copy span "Budget Repair LLC"
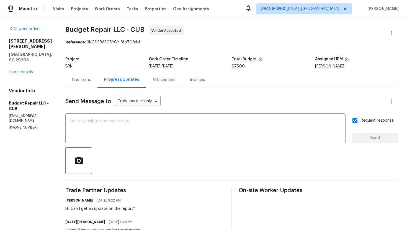
click at [81, 78] on div "Line Items" at bounding box center [81, 80] width 19 height 6
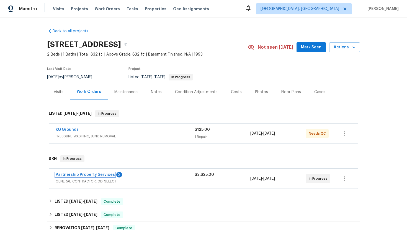
click at [84, 174] on link "Partnership Property Services" at bounding box center [85, 175] width 59 height 4
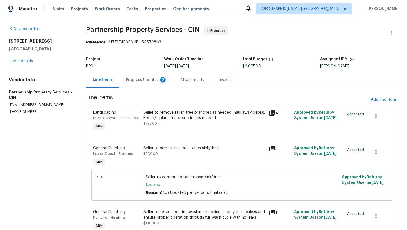
click at [156, 78] on div "Progress Updates 2" at bounding box center [146, 80] width 41 height 6
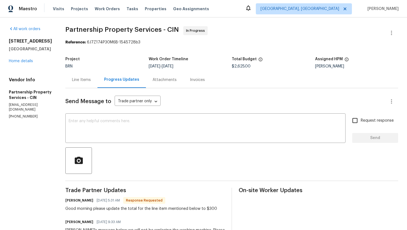
click at [91, 78] on div "Line Items" at bounding box center [81, 80] width 19 height 6
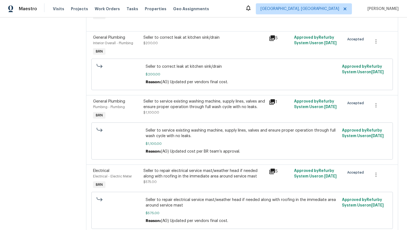
scroll to position [112, 0]
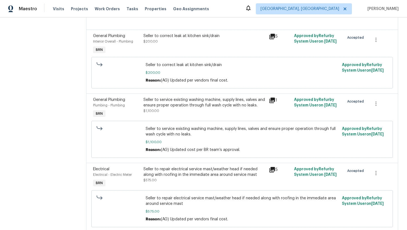
click at [192, 108] on div "Seller to service existing washing machine, supply lines, valves and ensure pro…" at bounding box center [204, 102] width 122 height 11
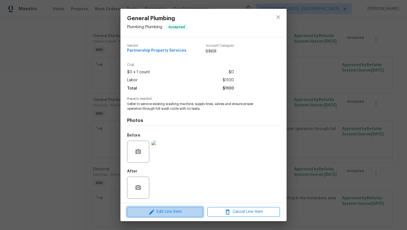
click at [171, 213] on span "Edit Line Item" at bounding box center [165, 212] width 73 height 7
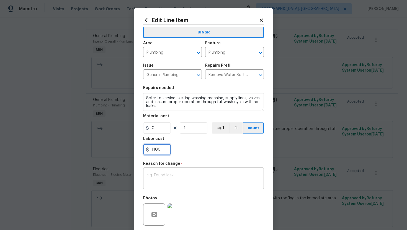
drag, startPoint x: 151, startPoint y: 151, endPoint x: 173, endPoint y: 151, distance: 21.3
click at [173, 151] on div "1100" at bounding box center [203, 149] width 121 height 11
type input "300"
click at [174, 178] on textarea at bounding box center [203, 180] width 114 height 12
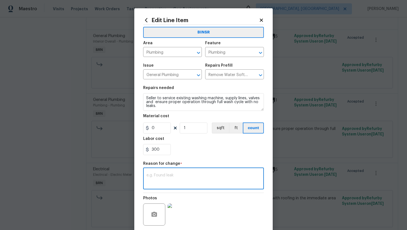
click at [206, 175] on textarea at bounding box center [203, 180] width 114 height 12
paste textarea "(AG) Updated per vendors final cost."
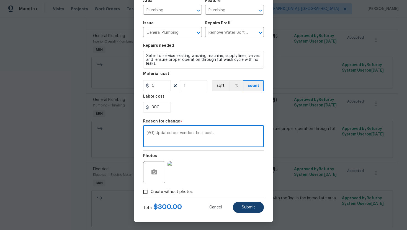
type textarea "(AG) Updated per vendors final cost."
click at [244, 206] on span "Submit" at bounding box center [248, 208] width 13 height 4
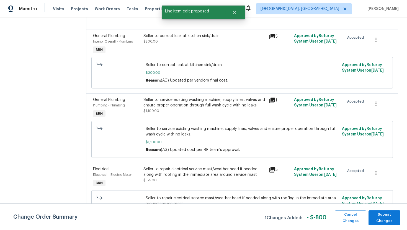
scroll to position [0, 0]
click at [379, 220] on span "Submit Changes" at bounding box center [384, 218] width 26 height 13
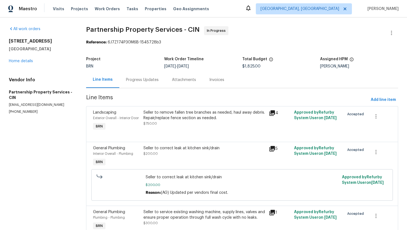
click at [133, 83] on div "Progress Updates" at bounding box center [142, 80] width 46 height 16
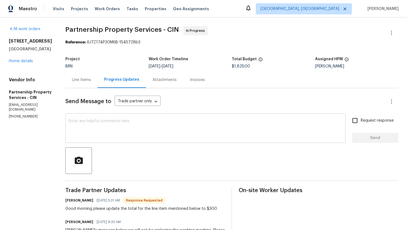
click at [149, 136] on textarea at bounding box center [206, 128] width 274 height 19
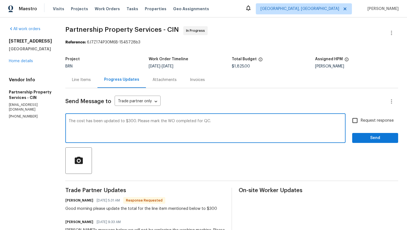
type textarea "The cost has been updated to $300. Please mark the WO completed for QC."
click at [360, 123] on input "Request response" at bounding box center [355, 121] width 12 height 12
checkbox input "true"
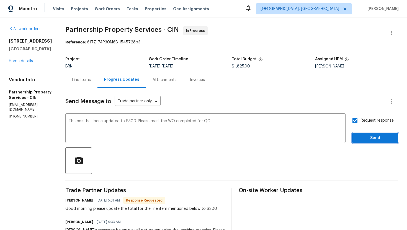
click at [366, 137] on span "Send" at bounding box center [375, 138] width 37 height 7
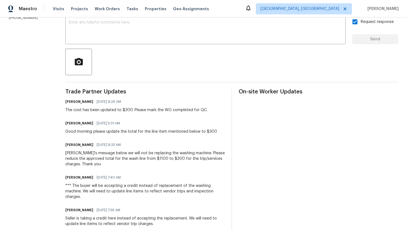
scroll to position [99, 0]
drag, startPoint x: 152, startPoint y: 159, endPoint x: 229, endPoint y: 158, distance: 76.4
click at [225, 158] on div "Per Robert's message below we will not be replacing the washing machine. Please…" at bounding box center [144, 158] width 159 height 17
copy div "will not be replacing the washing machine"
